Goal: Communication & Community: Share content

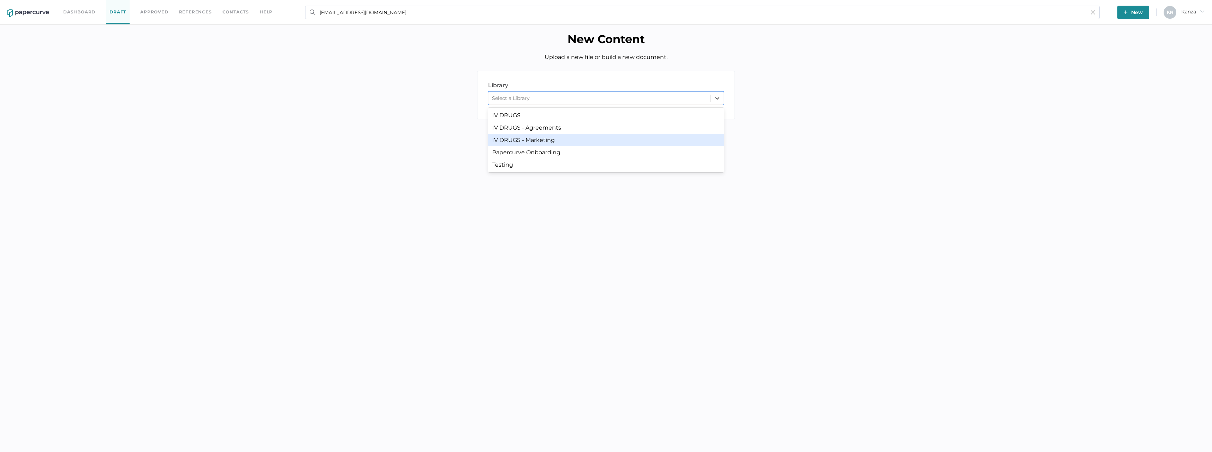
click at [579, 140] on div "IV DRUGS - Marketing" at bounding box center [606, 140] width 236 height 12
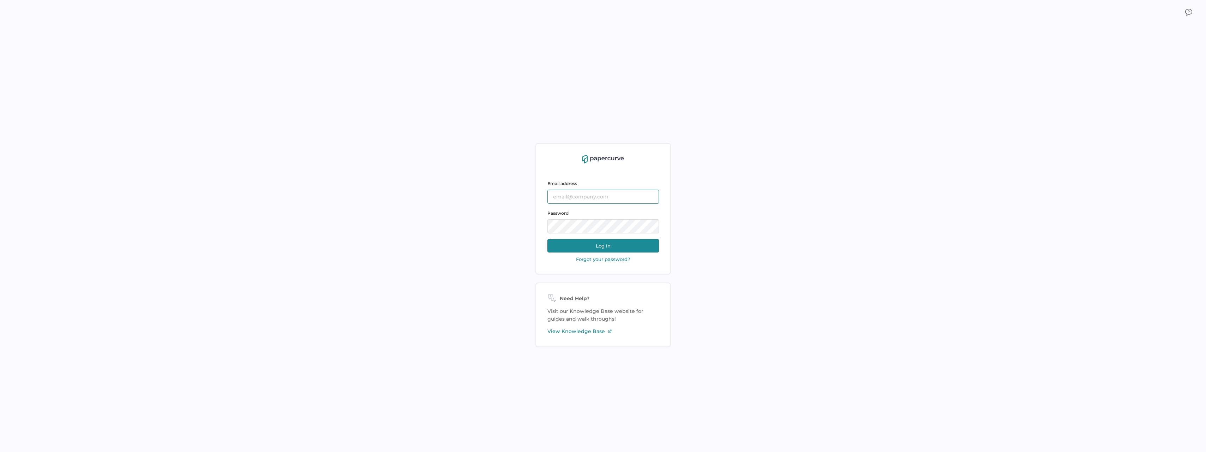
type input "[EMAIL_ADDRESS][DOMAIN_NAME]"
click at [640, 242] on button "Log in" at bounding box center [604, 245] width 112 height 13
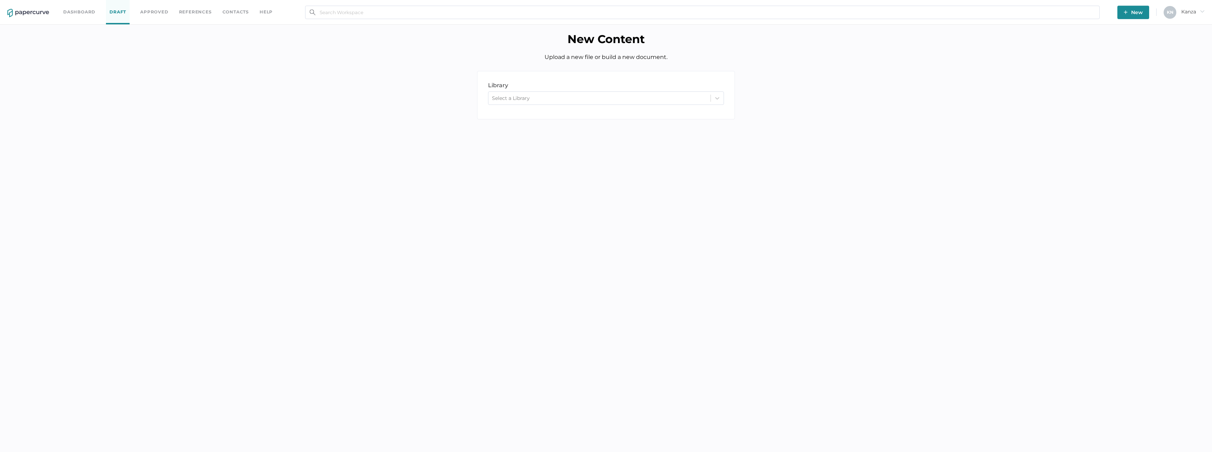
click at [678, 96] on div "Select a Library" at bounding box center [599, 98] width 222 height 11
click at [646, 135] on div "IV DRUGS - Marketing" at bounding box center [606, 140] width 236 height 12
click at [586, 258] on div at bounding box center [582, 260] width 18 height 8
click at [574, 257] on input "checkbox" at bounding box center [574, 257] width 0 height 0
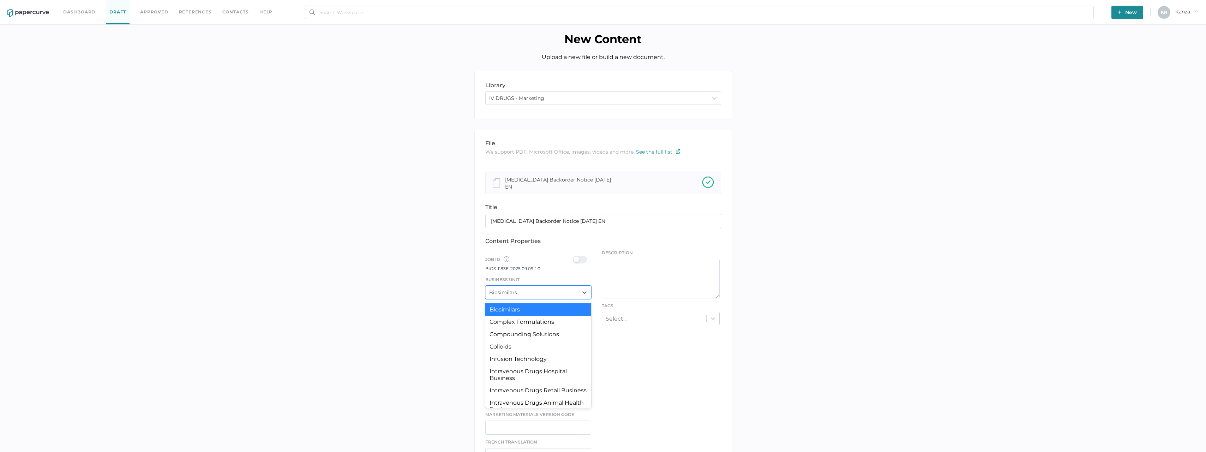
click at [582, 294] on div at bounding box center [584, 292] width 13 height 13
click at [538, 372] on div "Intravenous Drugs Hospital Business" at bounding box center [538, 374] width 106 height 19
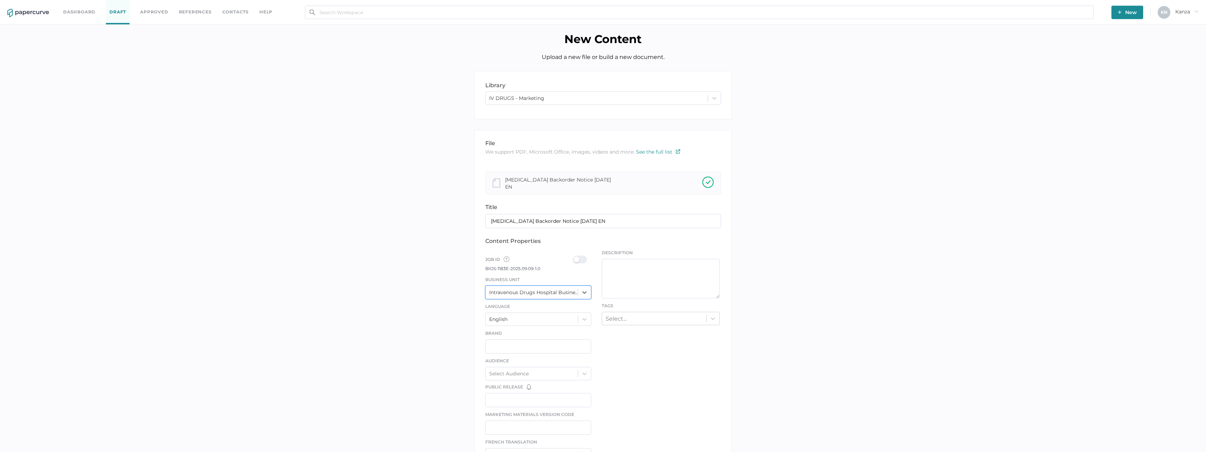
click at [587, 259] on div at bounding box center [582, 260] width 18 height 8
click at [574, 257] on input "checkbox" at bounding box center [574, 257] width 0 height 0
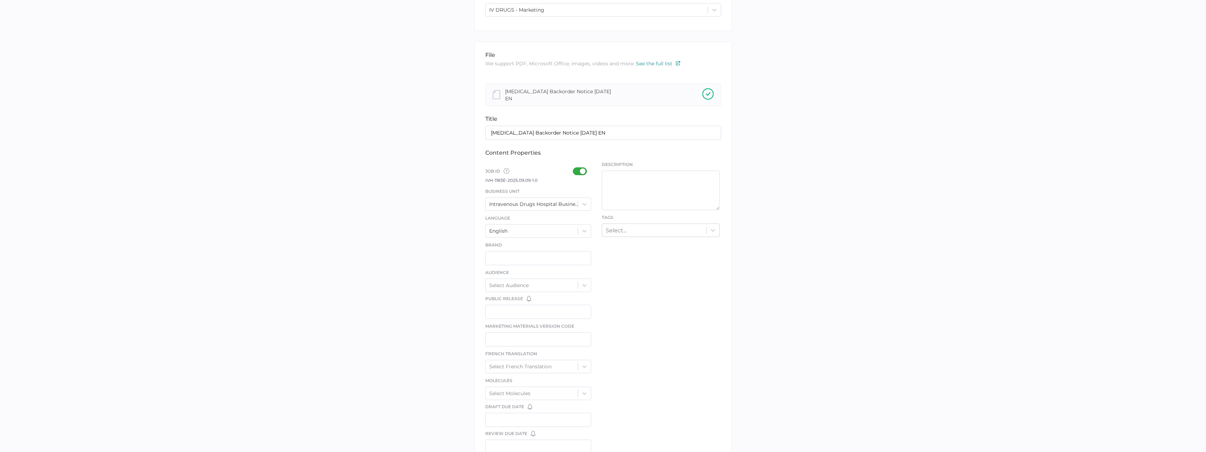
scroll to position [227, 0]
click at [610, 399] on div at bounding box center [614, 401] width 18 height 8
click at [606, 398] on input "checkbox" at bounding box center [606, 398] width 0 height 0
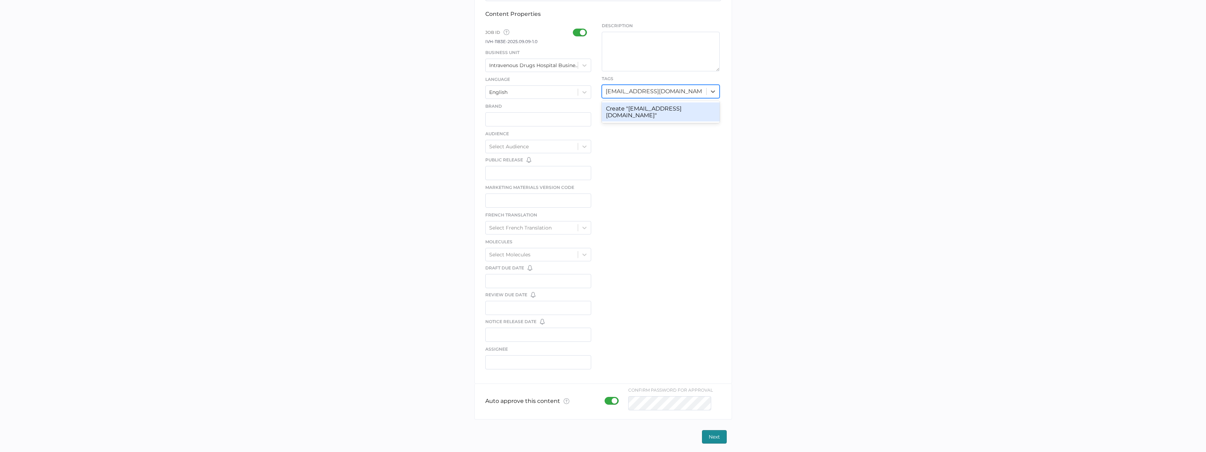
scroll to position [0, 0]
click at [635, 92] on input "kanza.najam@fresenius-kabi.com" at bounding box center [654, 91] width 96 height 7
type input "back"
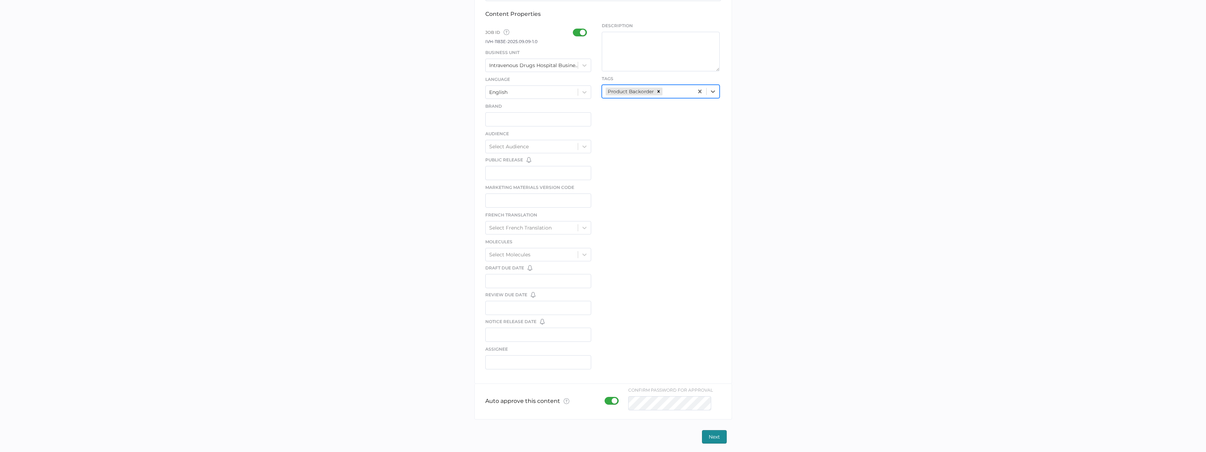
click at [716, 434] on span "Next" at bounding box center [714, 436] width 11 height 13
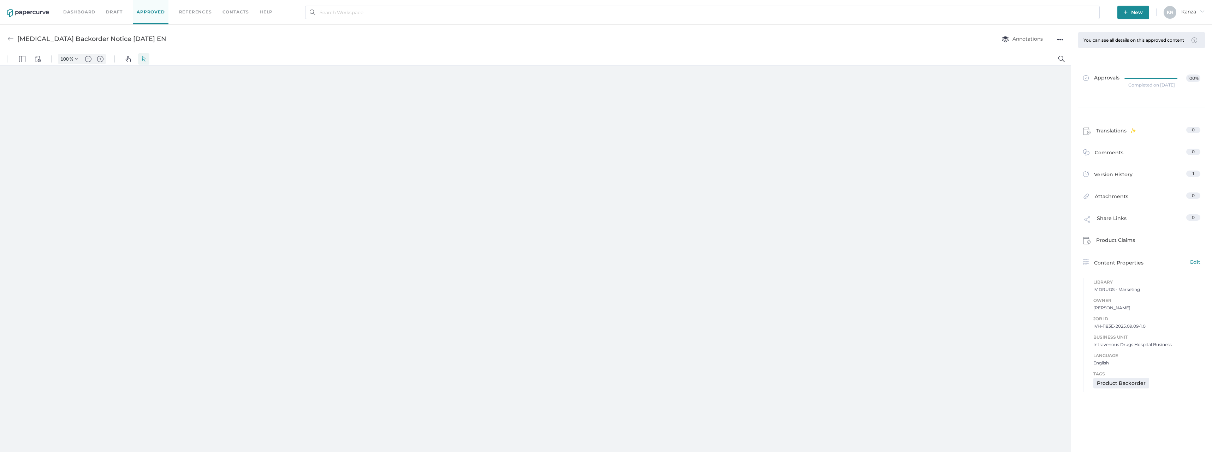
type input "107"
click at [1129, 15] on span "New" at bounding box center [1132, 12] width 19 height 13
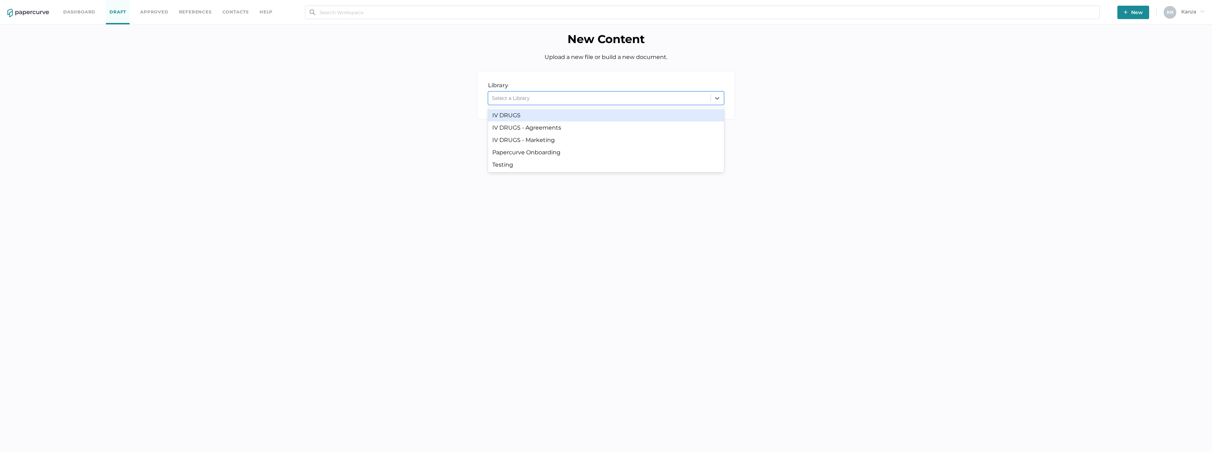
click at [580, 101] on div "Select a Library" at bounding box center [599, 98] width 222 height 11
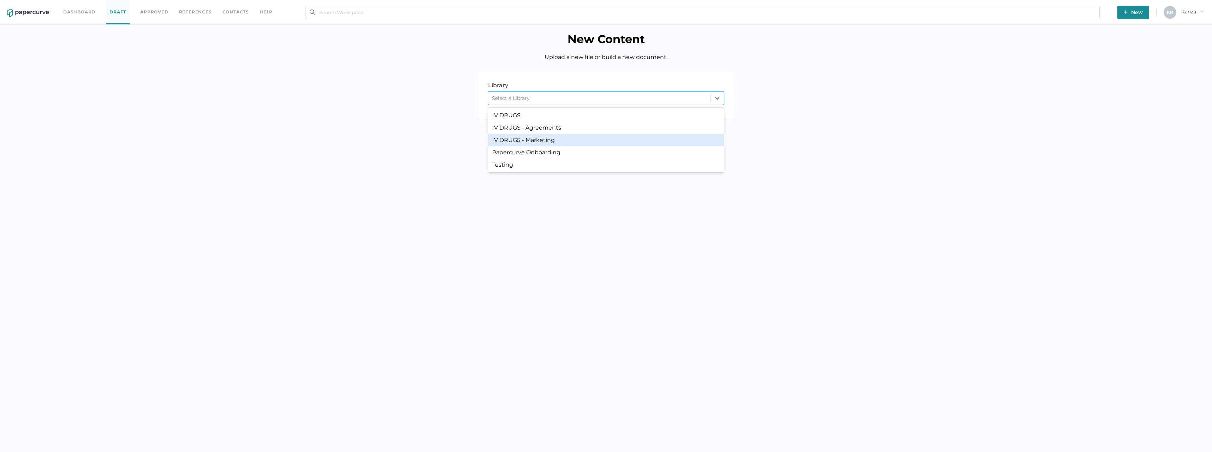
click at [558, 138] on div "IV DRUGS - Marketing" at bounding box center [606, 140] width 236 height 12
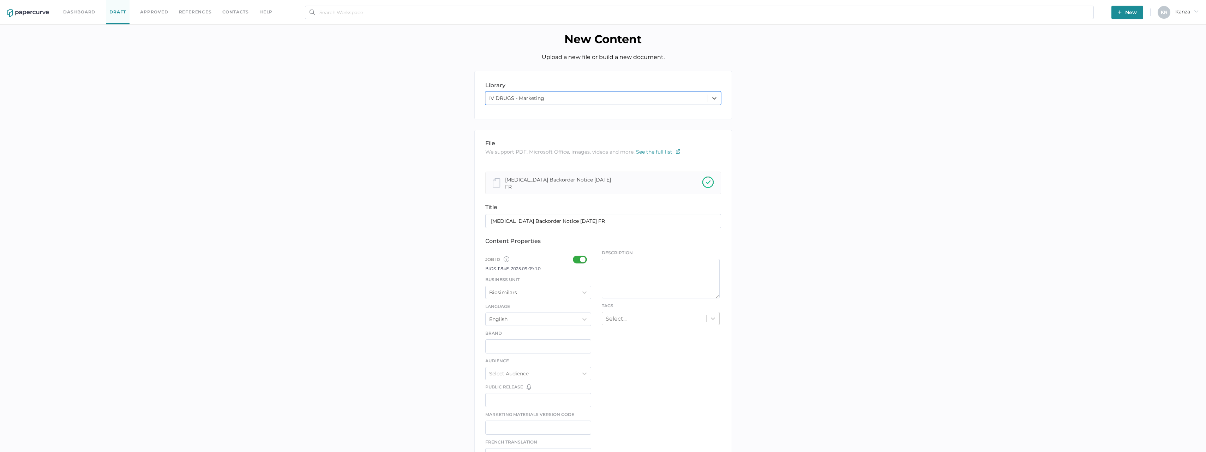
click at [583, 259] on div at bounding box center [582, 260] width 18 height 8
click at [574, 257] on input "checkbox" at bounding box center [574, 257] width 0 height 0
click at [585, 289] on icon at bounding box center [584, 292] width 7 height 7
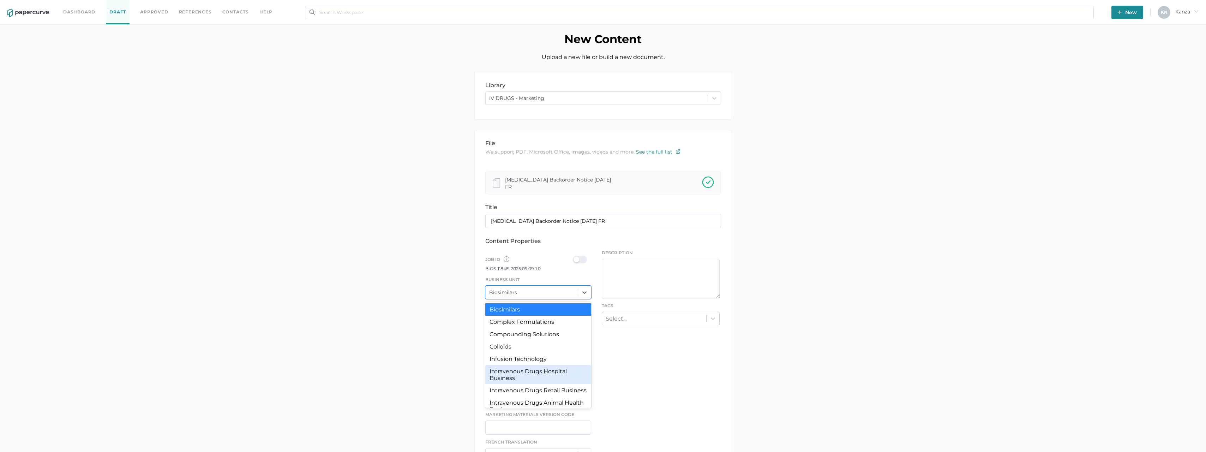
click at [534, 370] on div "Intravenous Drugs Hospital Business" at bounding box center [538, 374] width 106 height 19
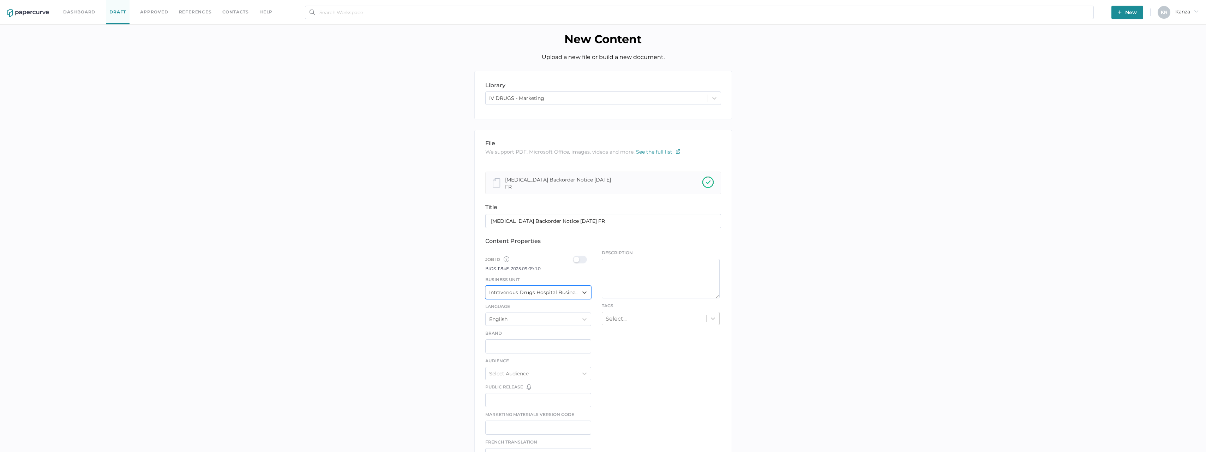
drag, startPoint x: 582, startPoint y: 257, endPoint x: 584, endPoint y: 260, distance: 3.8
click at [582, 256] on div at bounding box center [582, 260] width 18 height 8
click at [574, 257] on input "checkbox" at bounding box center [574, 257] width 0 height 0
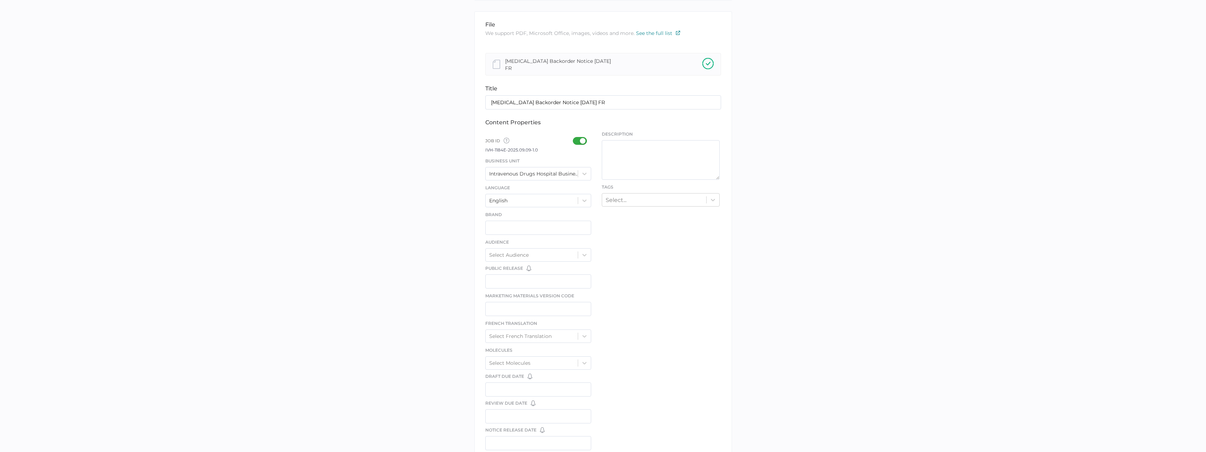
scroll to position [227, 0]
click at [608, 398] on div at bounding box center [614, 401] width 18 height 8
click at [606, 398] on input "checkbox" at bounding box center [606, 398] width 0 height 0
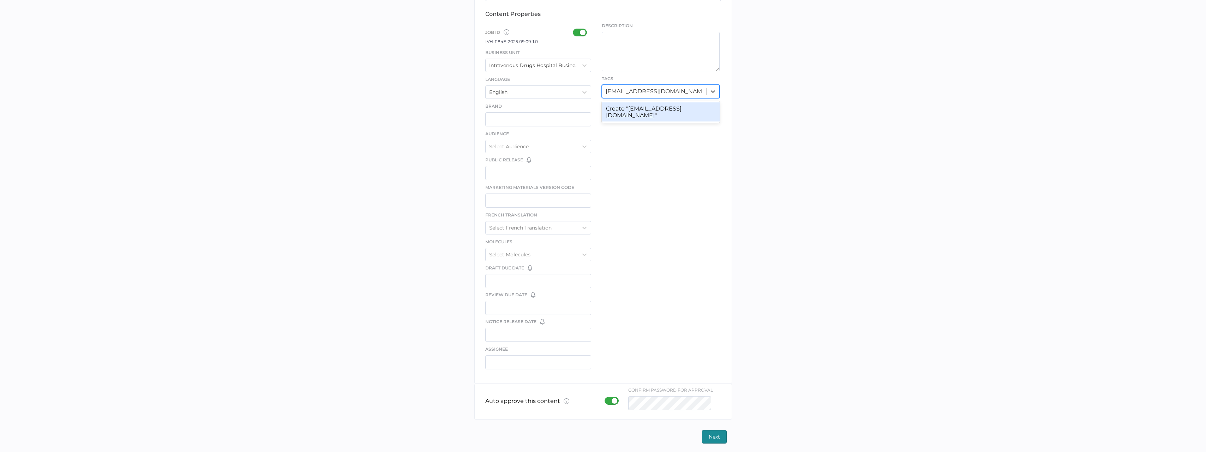
click at [651, 90] on input "kanza.najam@fresenius-kabi.com" at bounding box center [654, 91] width 96 height 7
type input "back"
click at [715, 430] on span "Next" at bounding box center [714, 436] width 11 height 13
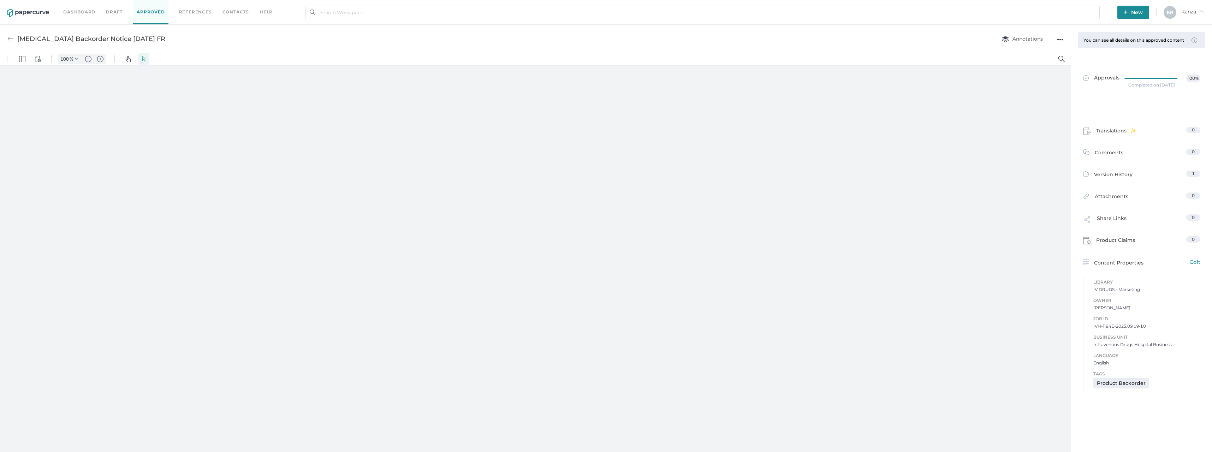
type input "107"
click at [376, 42] on div "Zinc Sulfate Backorder Notice 09.09.2025 FR Annotations ●●●" at bounding box center [535, 39] width 1071 height 28
click at [233, 10] on link "Contacts" at bounding box center [235, 12] width 26 height 8
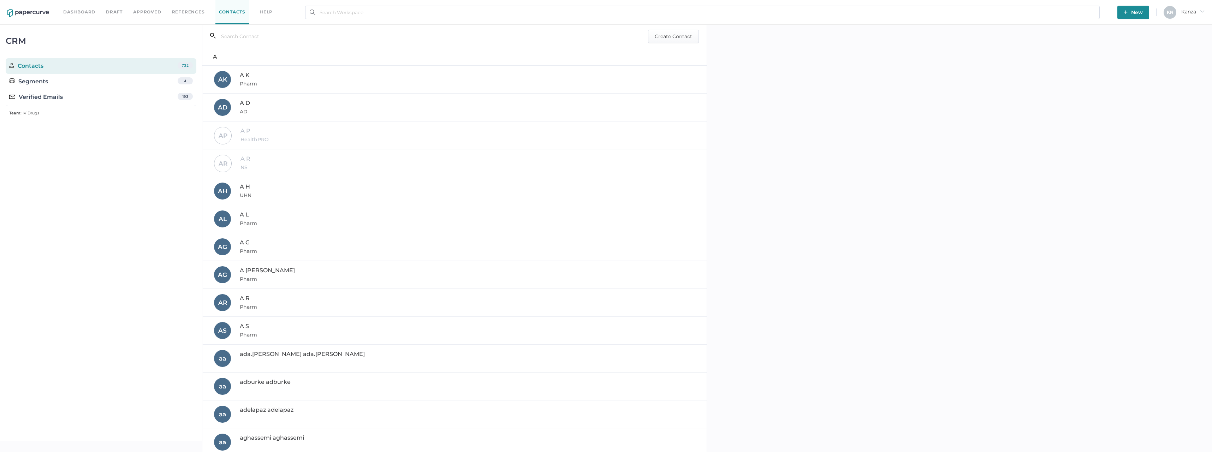
click at [100, 101] on div "Verified Emails 193" at bounding box center [101, 97] width 191 height 16
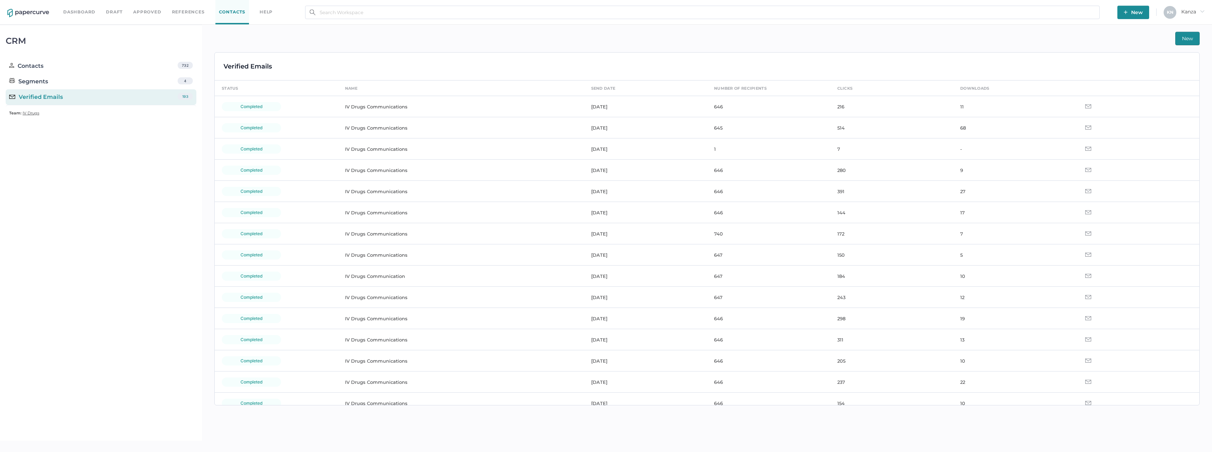
click at [379, 103] on td "IV Drugs Communications" at bounding box center [461, 106] width 246 height 21
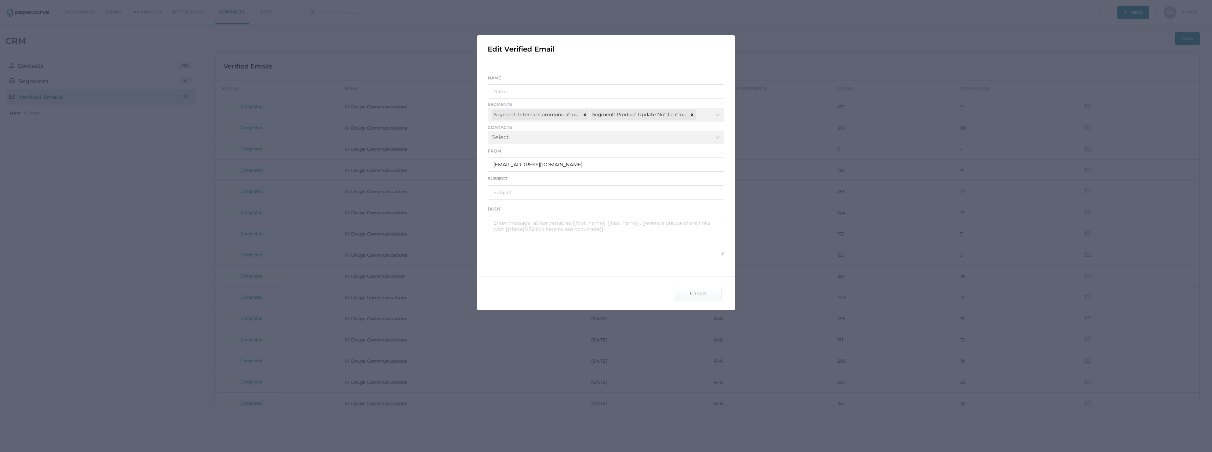
type input "IV Drugs Communications"
type input "Fresenius Kabi Product Notifications - 09.05.2025"
type textarea "Good afternoon, Please see the links below for the most recent announcements fr…"
click at [669, 258] on div "Name IV Drugs Communications Segments Segment: Internal Communications Segment:…" at bounding box center [606, 164] width 258 height 203
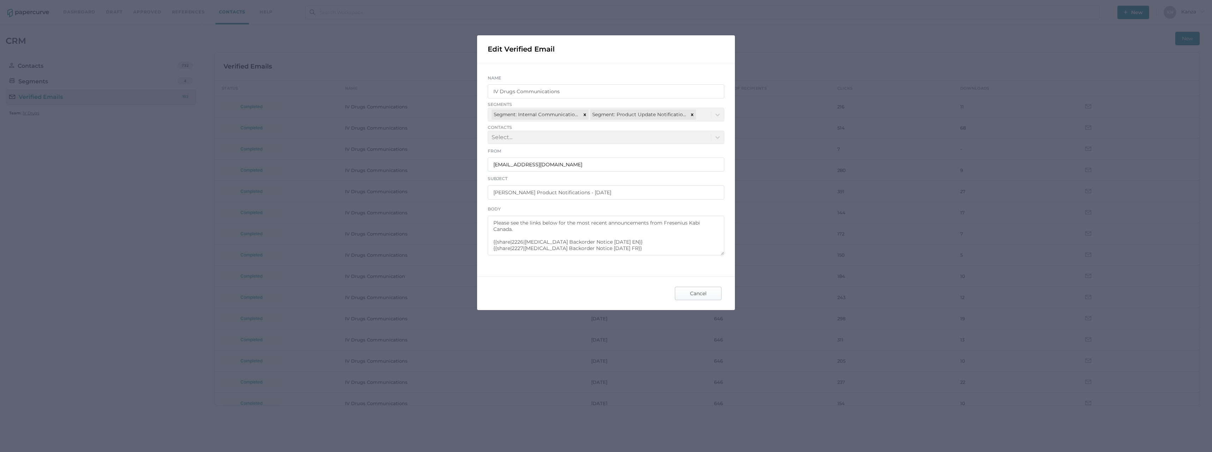
click at [696, 288] on span "Cancel" at bounding box center [697, 293] width 33 height 13
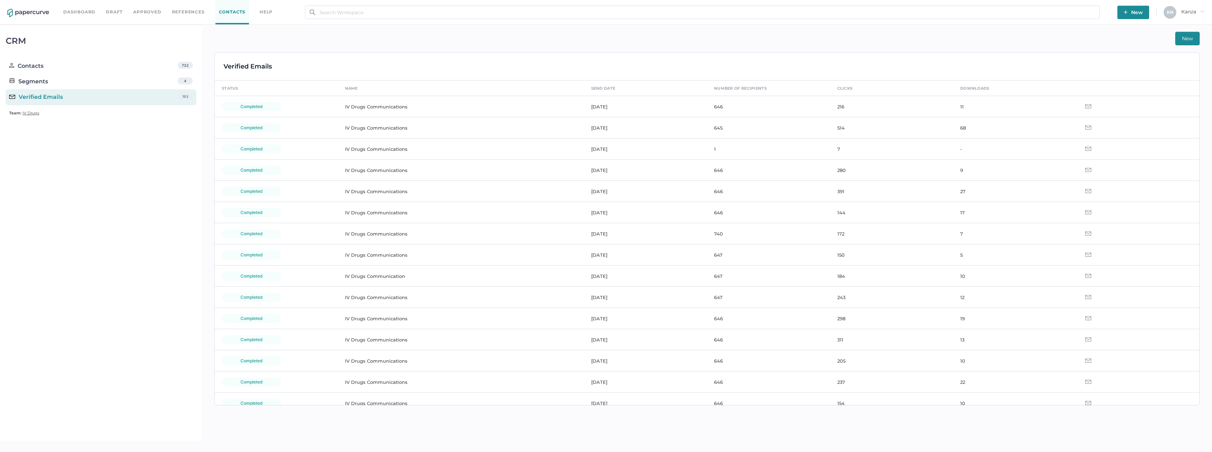
click at [717, 50] on div "New Verified Emails status name send date number of recipients clicks downloads…" at bounding box center [707, 233] width 1010 height 416
click at [1200, 38] on div "New Verified Emails status name send date number of recipients clicks downloads…" at bounding box center [707, 233] width 1010 height 416
click at [1190, 39] on span "New" at bounding box center [1187, 38] width 11 height 13
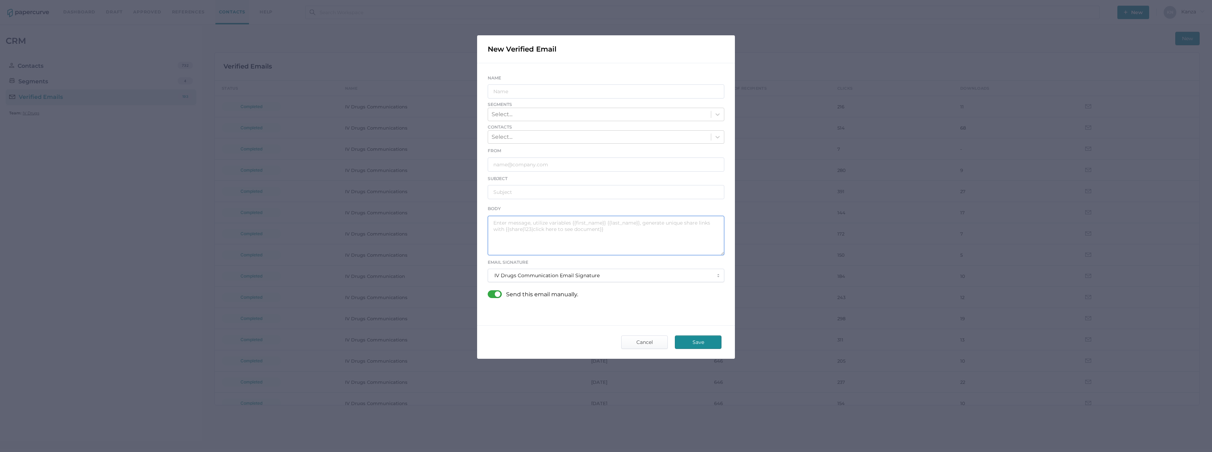
click at [566, 223] on textarea at bounding box center [606, 236] width 237 height 40
paste textarea "Good afternoon, Please see the links below for the most recent announcements fr…"
drag, startPoint x: 663, startPoint y: 249, endPoint x: 492, endPoint y: 239, distance: 171.2
click at [492, 239] on textarea "Good afternoon, Please see the links below for the most recent announcements fr…" at bounding box center [606, 236] width 237 height 40
click at [662, 250] on textarea "Good afternoon, Please see the links below for the most recent announcements fr…" at bounding box center [606, 236] width 237 height 40
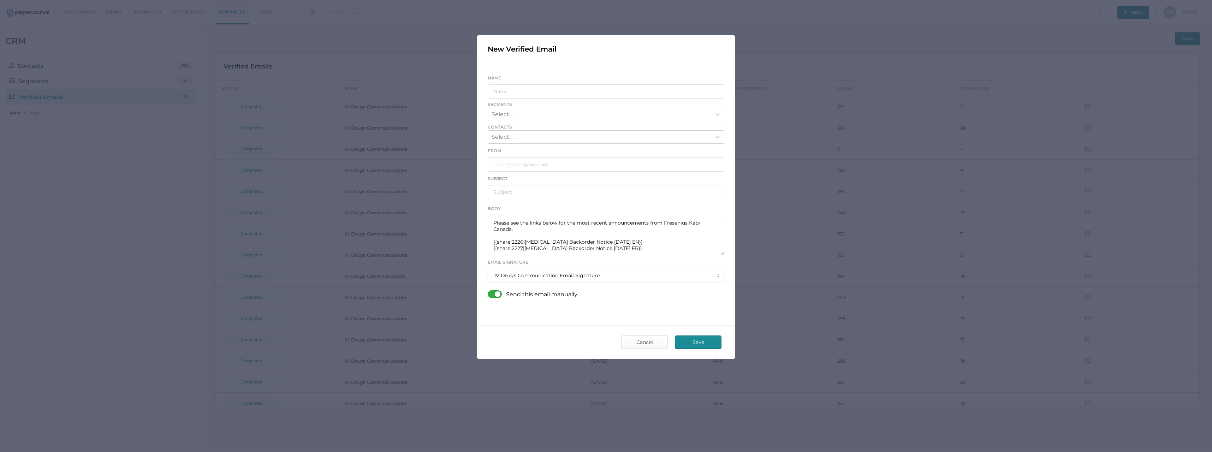
paste textarea "{{share|2226|Magnesium Sulfate Backorder Notice 09.05.2025 EN}} {{share|2227|Ma…"
click at [522, 230] on textarea "Good afternoon, Please see the links below for the most recent announcements fr…" at bounding box center [606, 236] width 237 height 40
drag, startPoint x: 644, startPoint y: 232, endPoint x: 526, endPoint y: 233, distance: 117.9
click at [526, 233] on textarea "Good afternoon, Please see the links below for the most recent announcements fr…" at bounding box center [606, 236] width 237 height 40
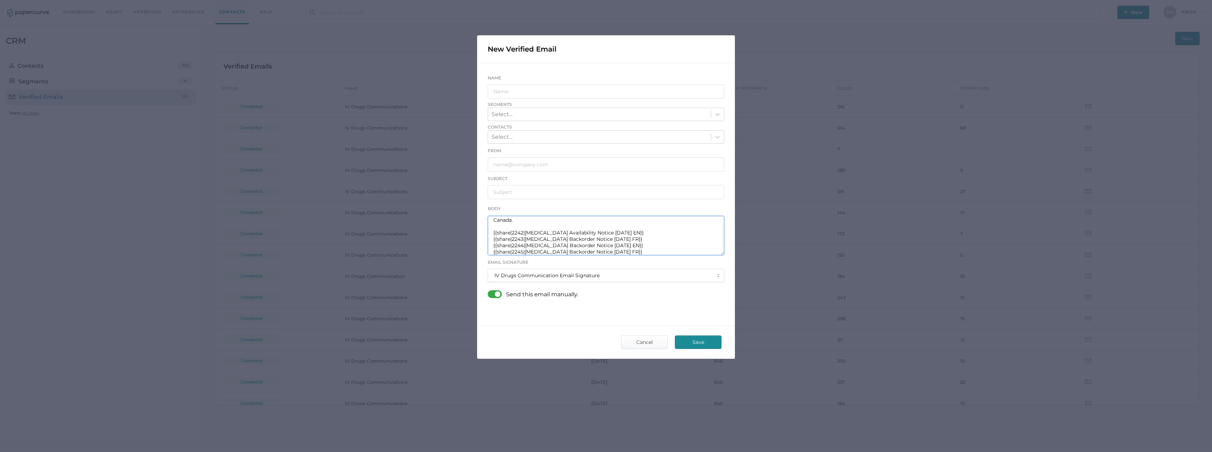
drag, startPoint x: 628, startPoint y: 231, endPoint x: 524, endPoint y: 232, distance: 104.2
click at [524, 232] on textarea "Good afternoon, Please see the links below for the most recent announcements fr…" at bounding box center [606, 236] width 237 height 40
drag, startPoint x: 645, startPoint y: 237, endPoint x: 526, endPoint y: 239, distance: 119.3
click at [526, 239] on textarea "Good afternoon, Please see the links below for the most recent announcements fr…" at bounding box center [606, 236] width 237 height 40
paste textarea "Ropivacaine Availability Notice 09.09"
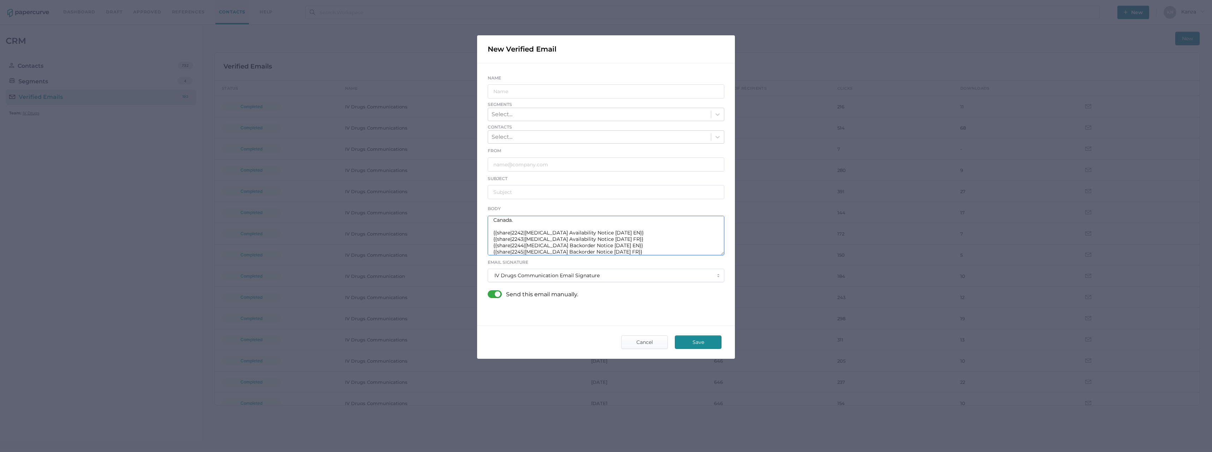
drag, startPoint x: 646, startPoint y: 246, endPoint x: 527, endPoint y: 246, distance: 119.3
click at [527, 246] on textarea "Good afternoon, Please see the links below for the most recent announcements fr…" at bounding box center [606, 236] width 237 height 40
drag, startPoint x: 624, startPoint y: 246, endPoint x: 618, endPoint y: 246, distance: 6.0
click at [618, 246] on textarea "Good afternoon, Please see the links below for the most recent announcements fr…" at bounding box center [606, 236] width 237 height 40
drag, startPoint x: 625, startPoint y: 246, endPoint x: 526, endPoint y: 248, distance: 98.5
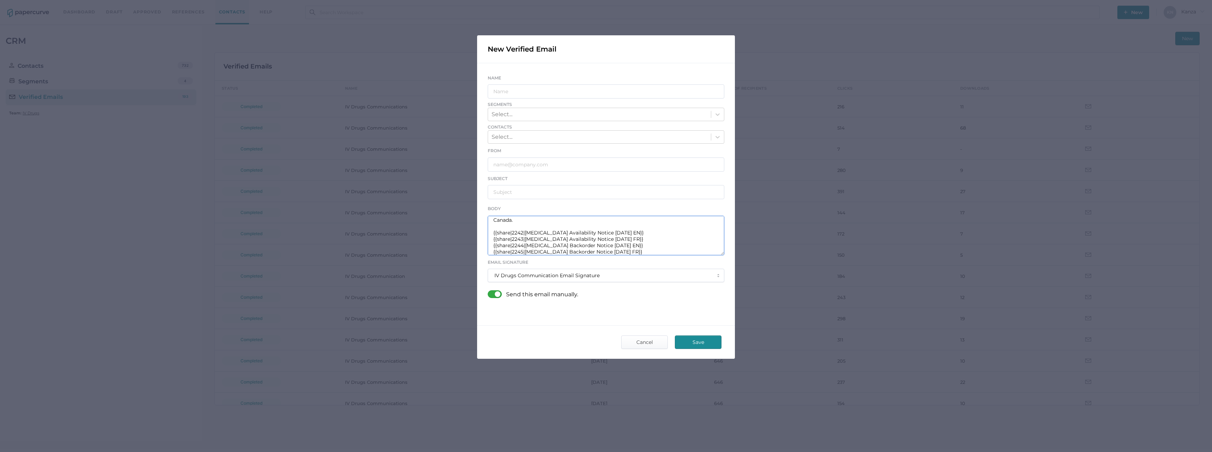
click at [526, 248] on textarea "Good afternoon, Please see the links below for the most recent announcements fr…" at bounding box center [606, 236] width 237 height 40
drag, startPoint x: 644, startPoint y: 252, endPoint x: 526, endPoint y: 249, distance: 117.3
click at [526, 249] on textarea "Good afternoon, Please see the links below for the most recent announcements fr…" at bounding box center [606, 236] width 237 height 40
paste textarea "Zinc Sulfate Backorder Notice 09.09"
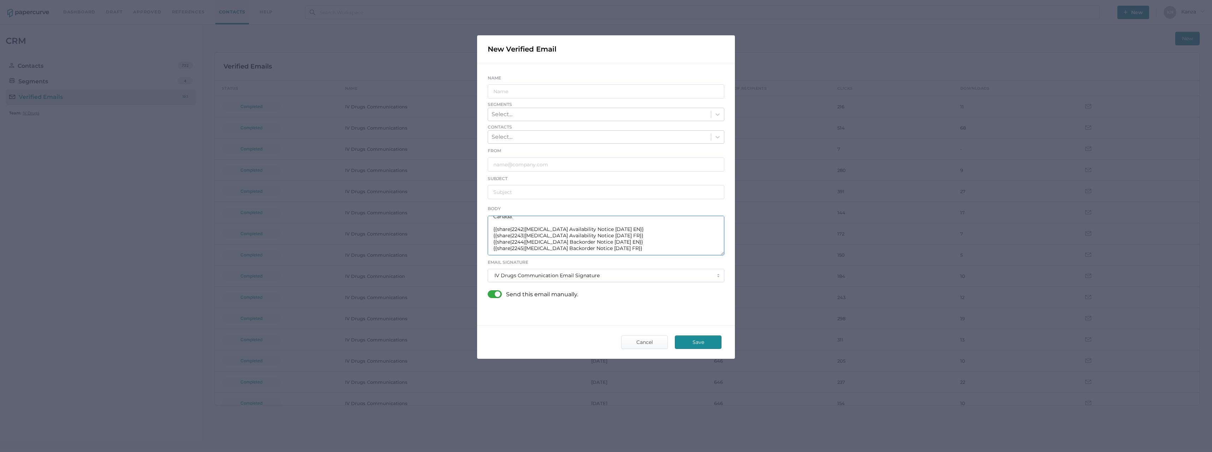
type textarea "Good afternoon, Please see the links below for the most recent announcements fr…"
click at [528, 94] on input "text" at bounding box center [606, 91] width 237 height 14
type input "IV Drugs Communications"
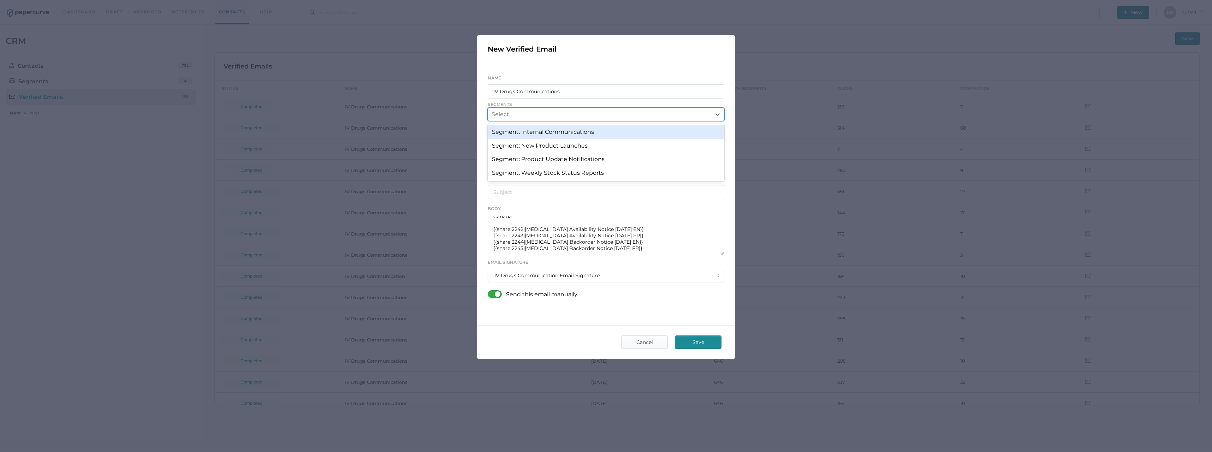
click at [717, 113] on icon at bounding box center [717, 114] width 7 height 7
click at [703, 125] on div "Segment: Internal Communications Segment: New Product Launches Segment: Product…" at bounding box center [606, 152] width 237 height 57
click at [709, 127] on div "Segment: Internal Communications" at bounding box center [606, 131] width 237 height 13
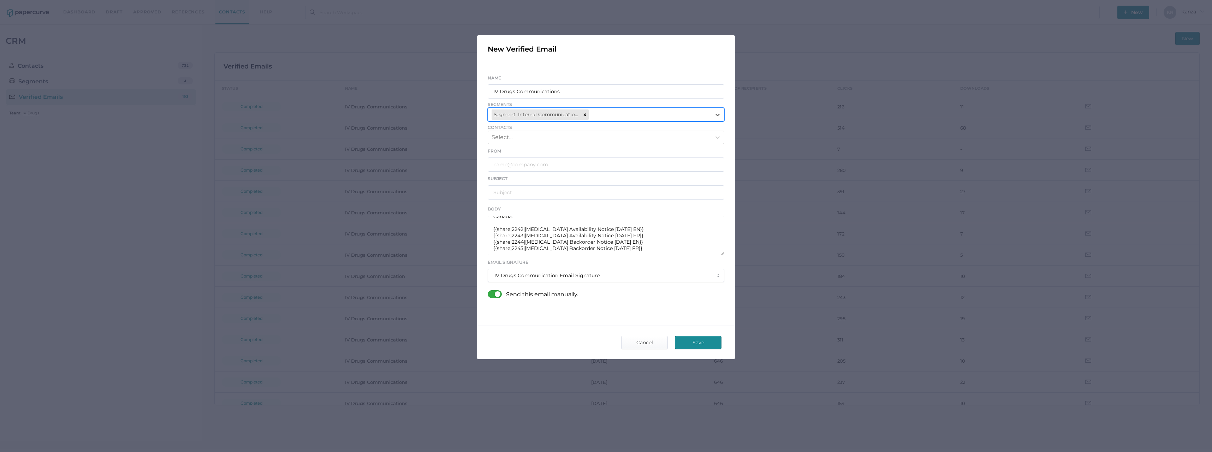
click at [713, 115] on div at bounding box center [717, 114] width 13 height 13
click at [684, 151] on div "Segment: Product Update Notifications" at bounding box center [606, 145] width 237 height 13
click at [531, 165] on input "text" at bounding box center [606, 164] width 237 height 14
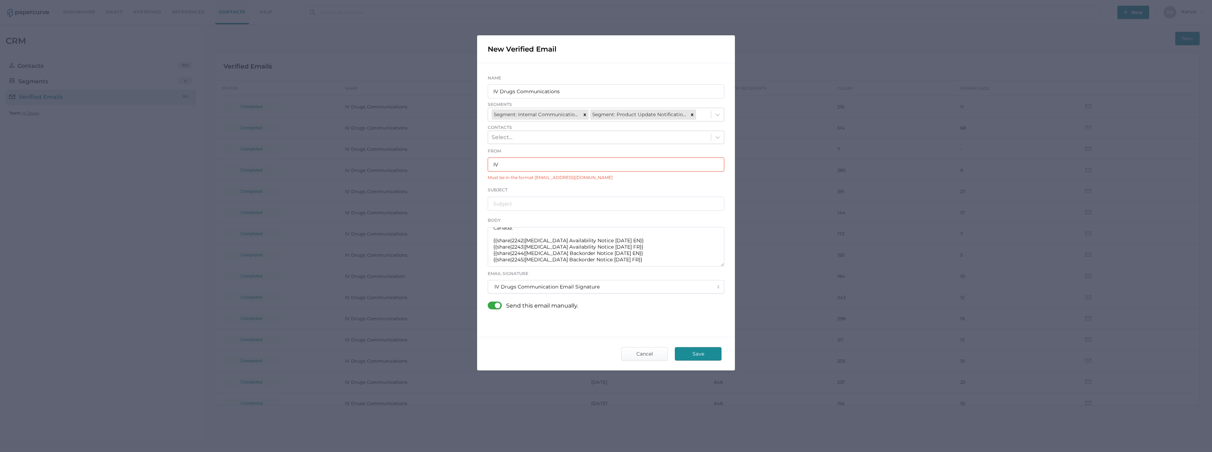
type input "IVDrugsCommunications@fresenius-kabi.com"
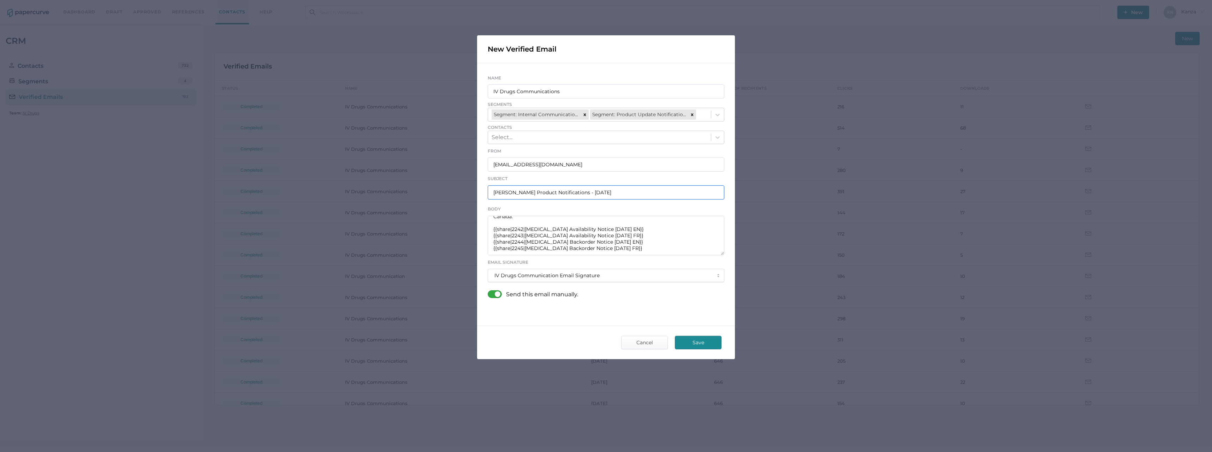
click at [599, 191] on input "Fresenius Kabi Product Notifications - 09.03.2025" at bounding box center [606, 192] width 237 height 14
type input "Fresenius Kabi Product Notifications - 09.09.2025"
click at [496, 292] on div at bounding box center [497, 294] width 18 height 8
click at [489, 291] on input "checkbox" at bounding box center [489, 291] width 0 height 0
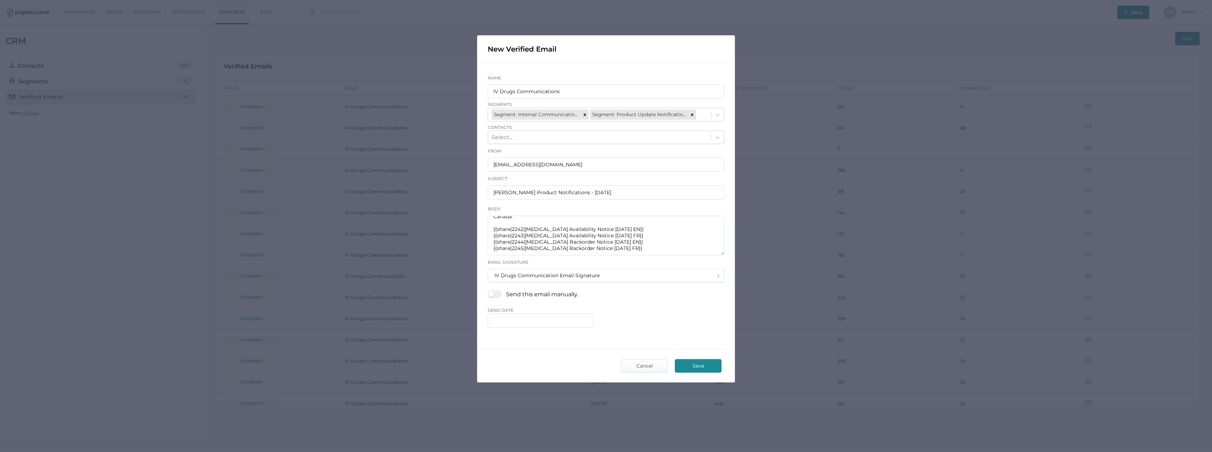
click at [509, 329] on div "Name IV Drugs Communications Segments Segment: Internal Communications Segment:…" at bounding box center [606, 200] width 258 height 275
click at [512, 321] on input "text" at bounding box center [541, 321] width 106 height 14
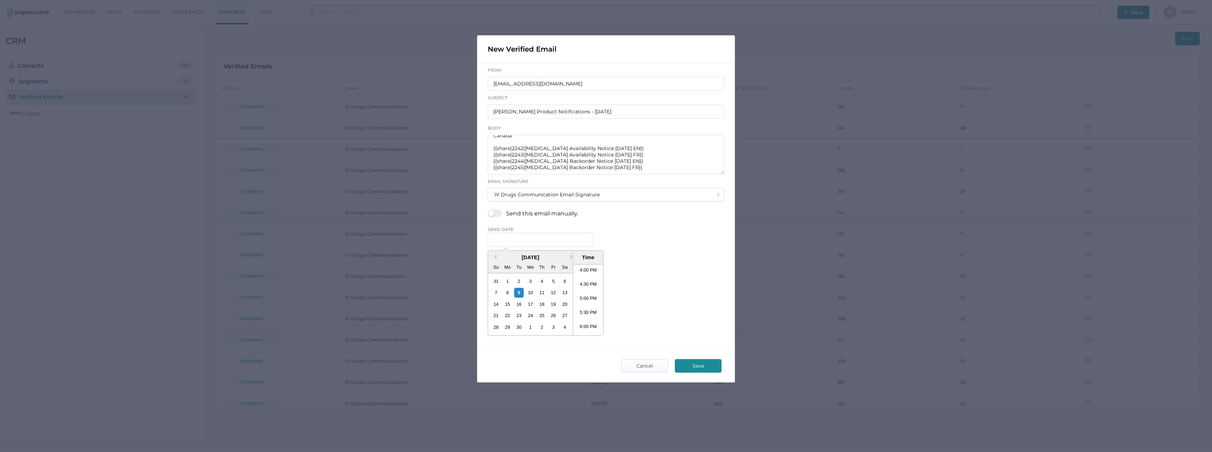
click at [589, 298] on li "5:00 PM" at bounding box center [588, 300] width 30 height 14
type input "September 9, 2025 5:00 PM"
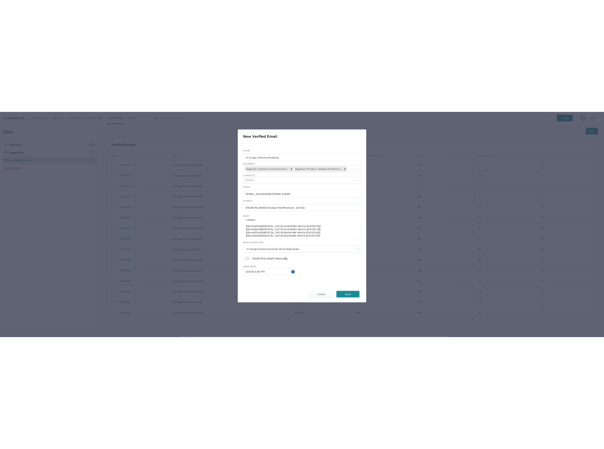
scroll to position [0, 0]
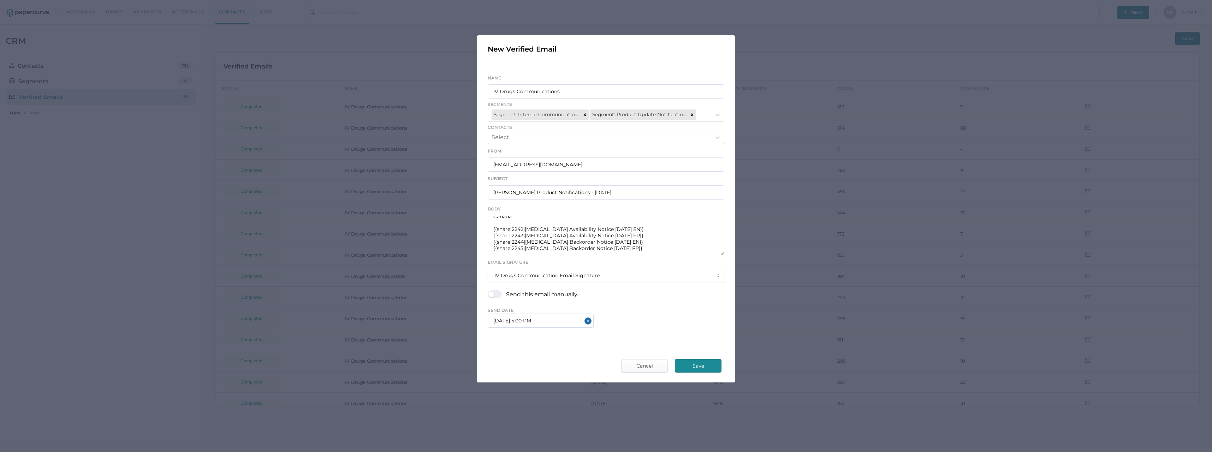
click at [702, 366] on span "Save" at bounding box center [697, 365] width 33 height 13
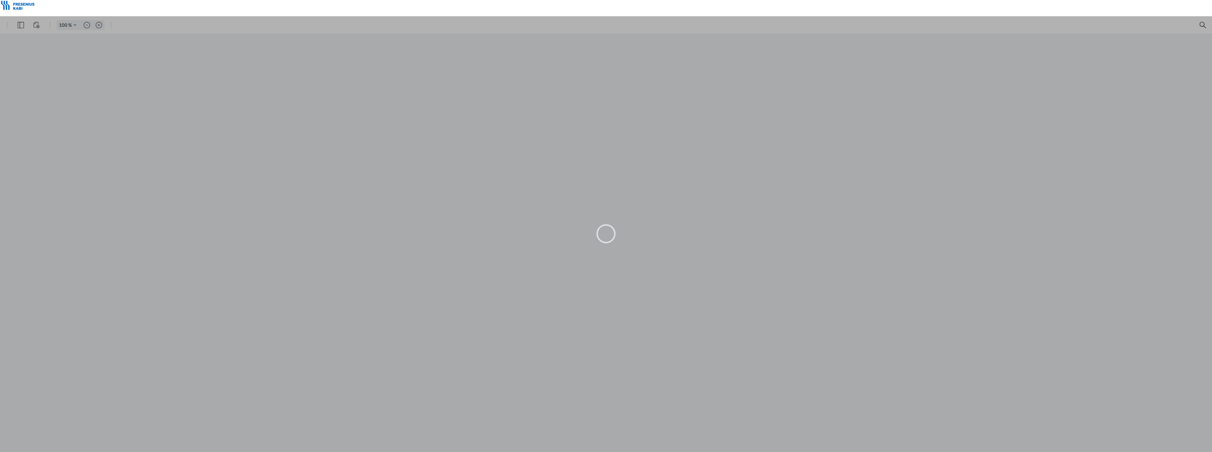
type input "146"
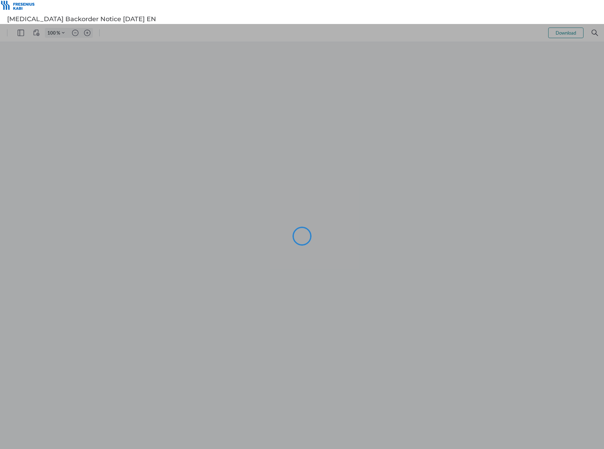
type input "145"
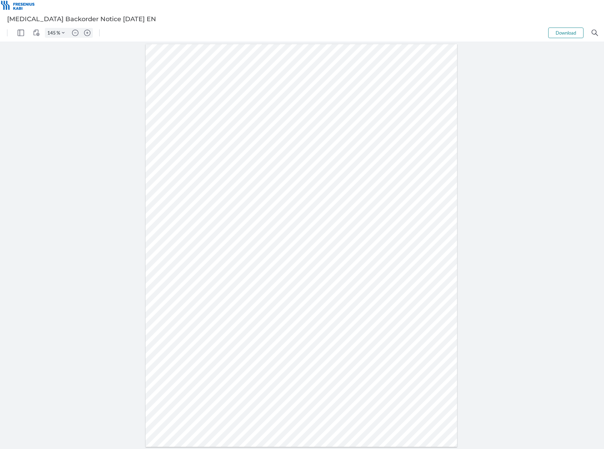
click at [192, 251] on div at bounding box center [300, 245] width 311 height 403
click at [191, 251] on div at bounding box center [300, 245] width 311 height 403
click at [193, 251] on div at bounding box center [300, 245] width 311 height 403
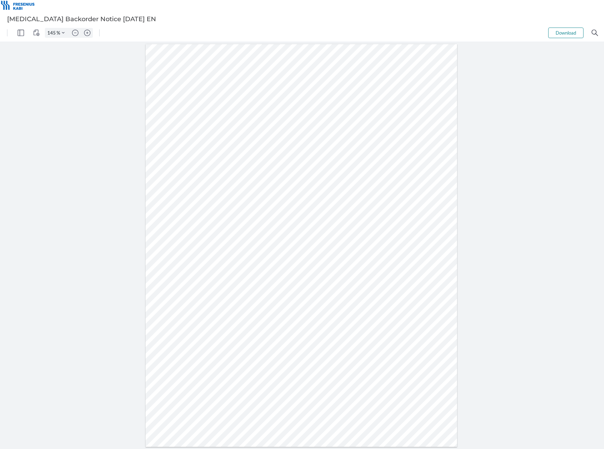
click at [197, 251] on div at bounding box center [300, 245] width 311 height 403
drag, startPoint x: 197, startPoint y: 251, endPoint x: 176, endPoint y: 253, distance: 20.9
click at [176, 253] on div at bounding box center [300, 245] width 311 height 403
drag, startPoint x: 215, startPoint y: 211, endPoint x: 173, endPoint y: 195, distance: 45.1
click at [173, 195] on div at bounding box center [300, 245] width 311 height 403
